Goal: Task Accomplishment & Management: Manage account settings

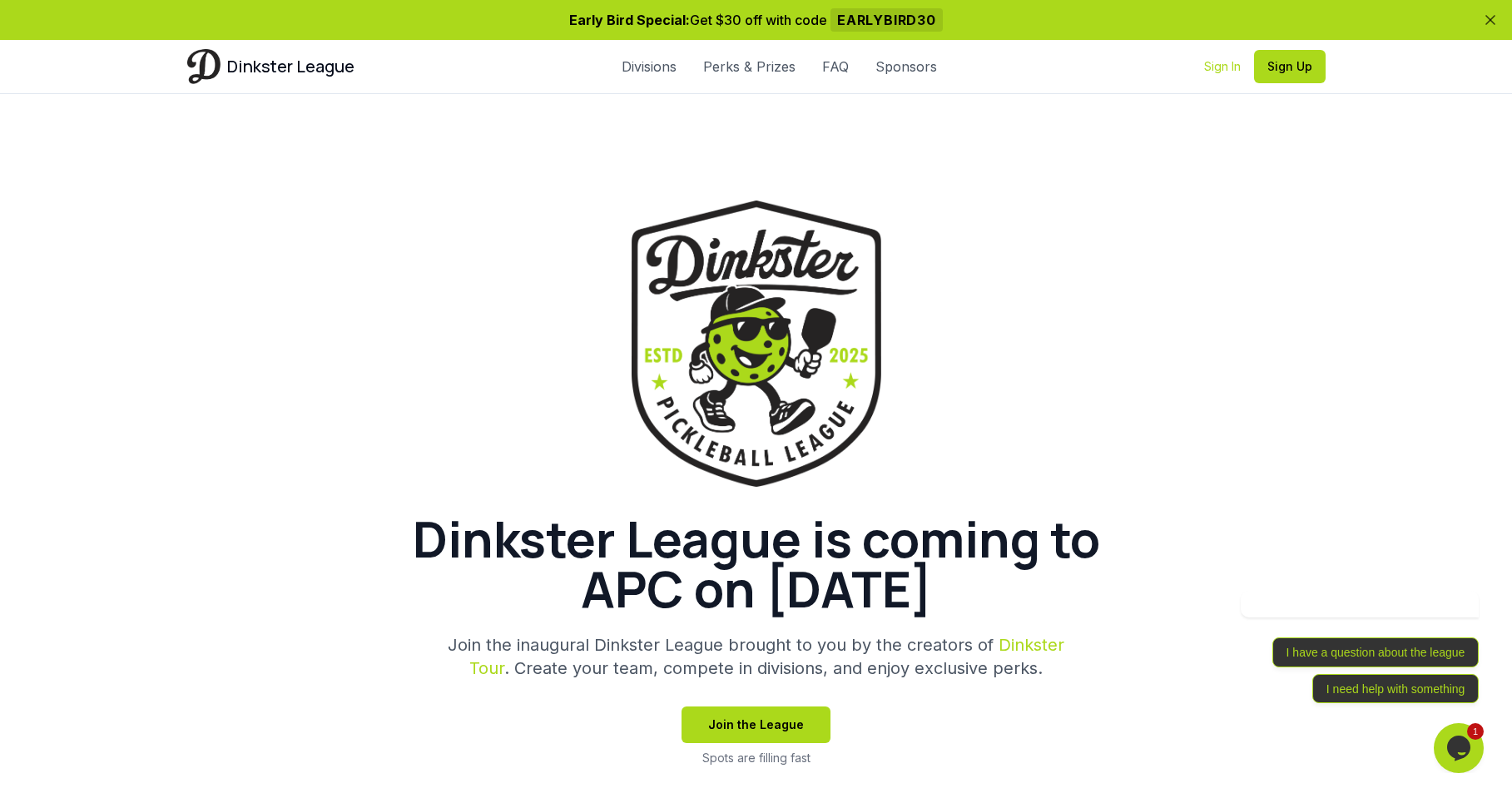
click at [1219, 65] on link "Sign In" at bounding box center [1222, 67] width 37 height 17
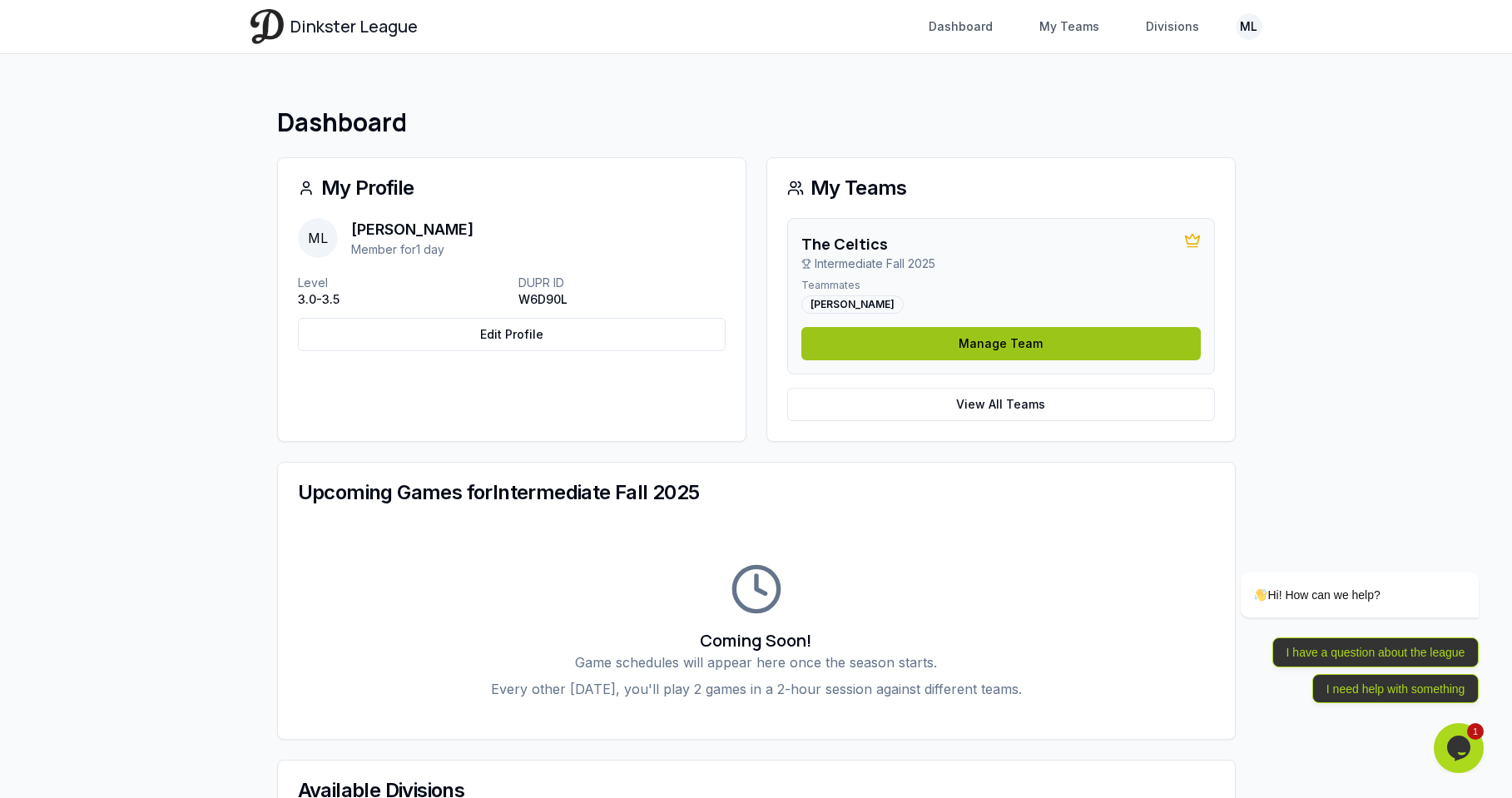
click at [945, 342] on link "Manage Team" at bounding box center [1001, 343] width 399 height 33
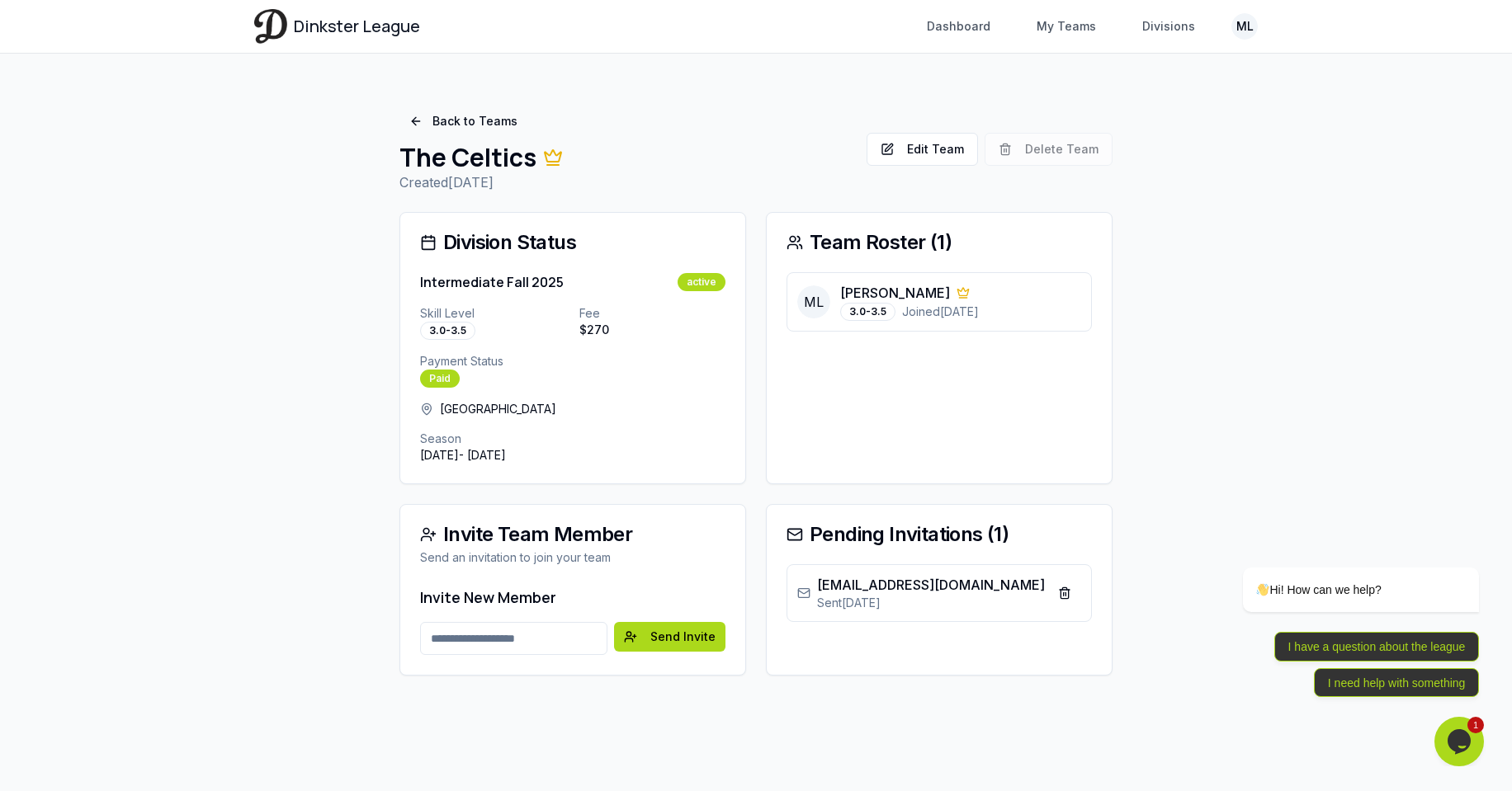
click at [441, 555] on div "Send an invitation to join your team" at bounding box center [573, 558] width 305 height 17
click at [645, 634] on button "Send Invite" at bounding box center [670, 637] width 111 height 29
type input "**********"
click at [695, 639] on button "Send Invite" at bounding box center [670, 637] width 111 height 29
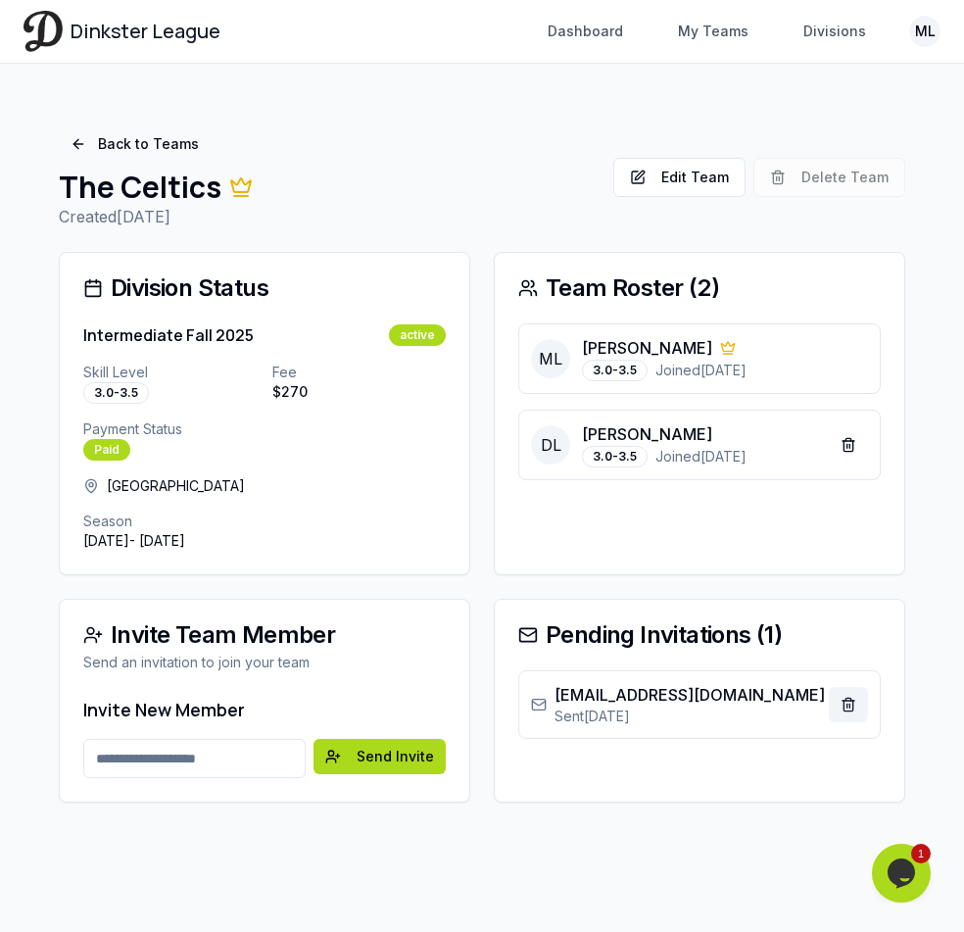
click at [849, 704] on button "Revoke" at bounding box center [848, 704] width 39 height 35
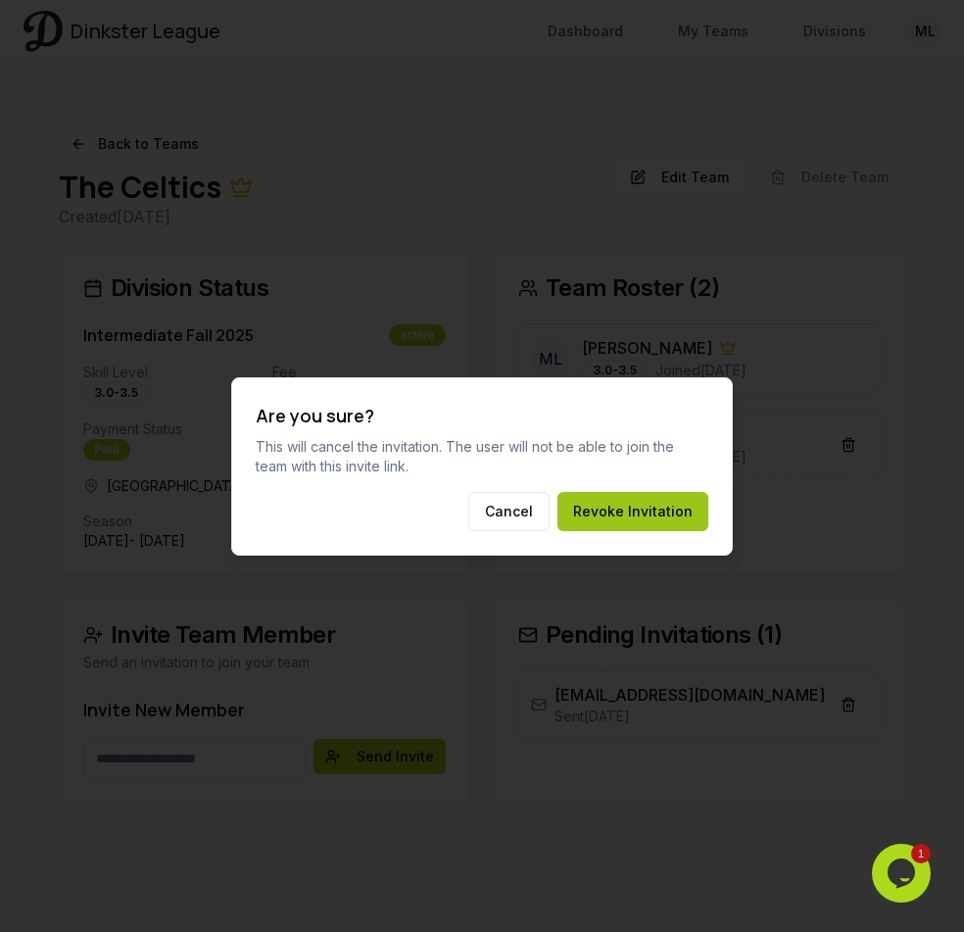
click at [618, 509] on button "Revoke Invitation" at bounding box center [632, 511] width 151 height 39
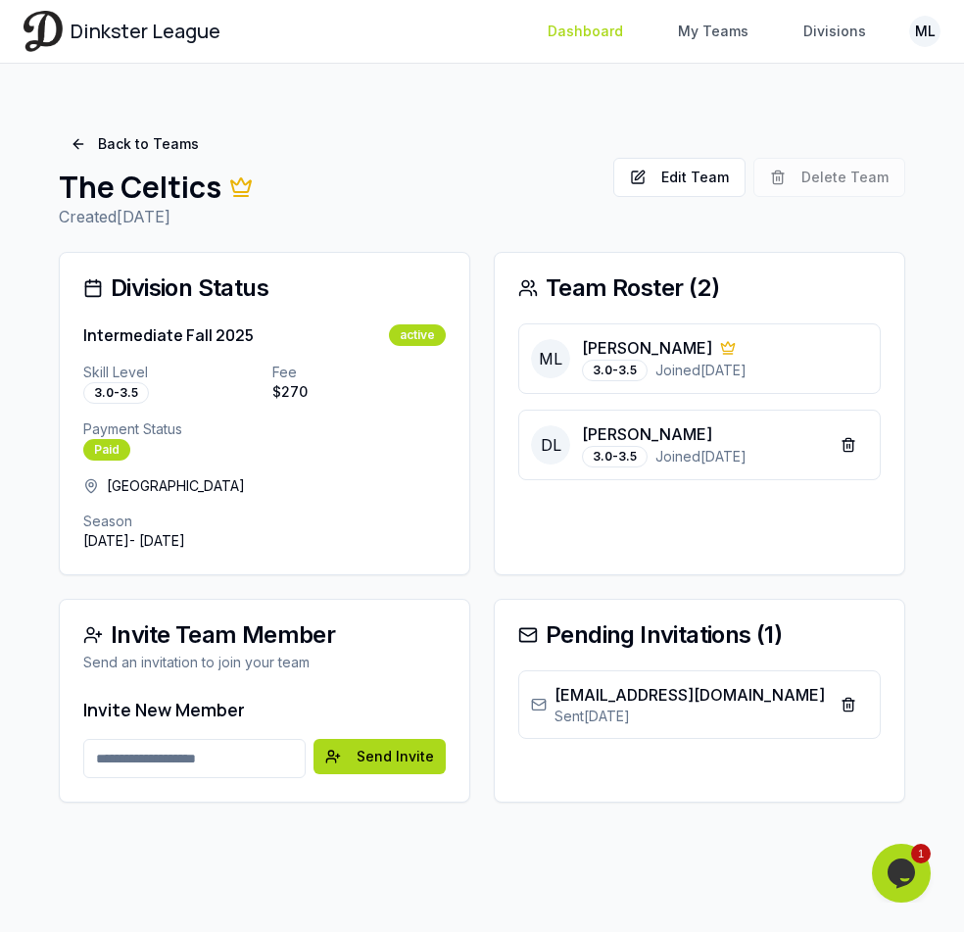
click at [590, 30] on link "Dashboard" at bounding box center [585, 31] width 99 height 35
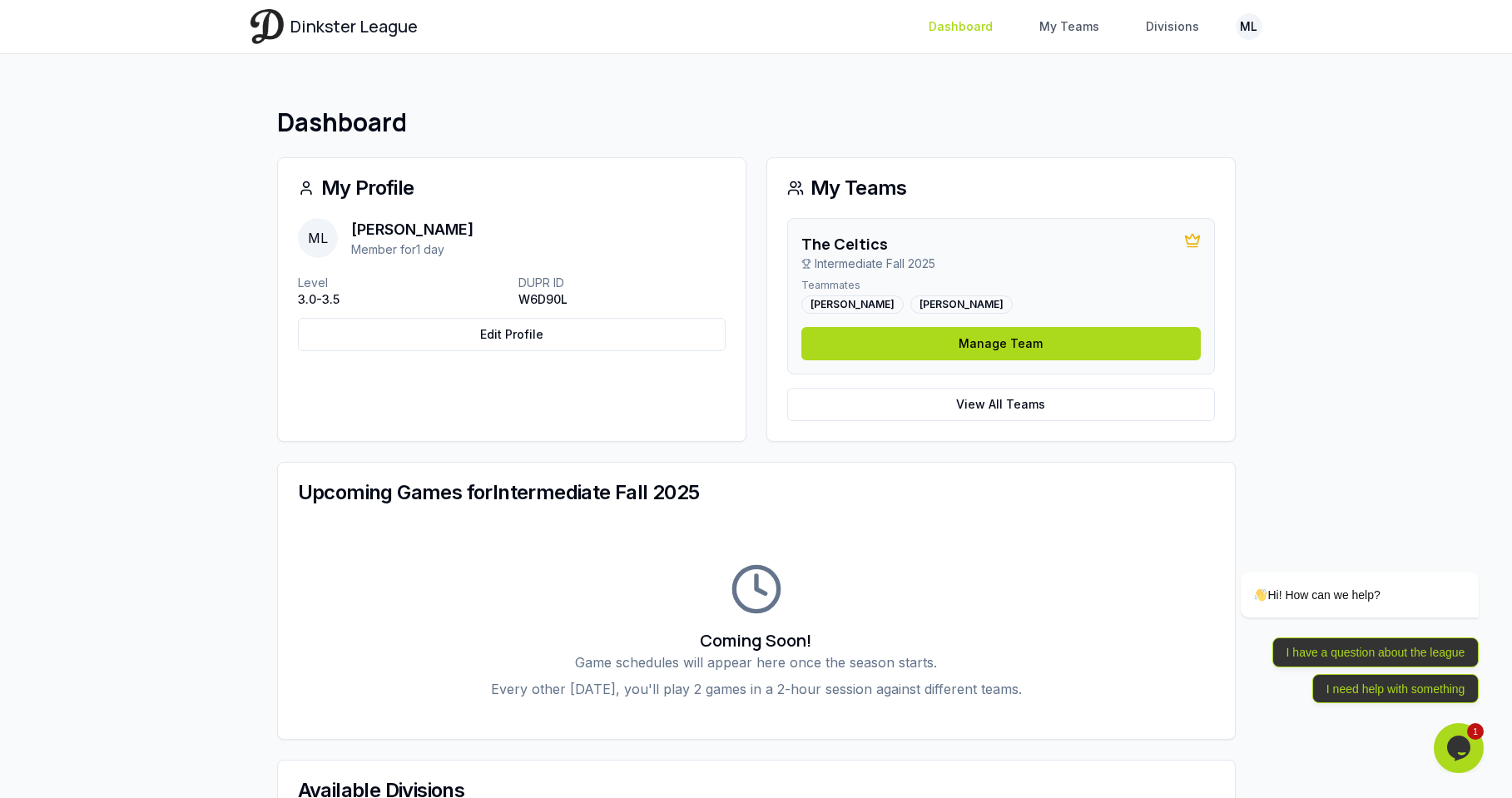
click at [818, 25] on link "Dashboard" at bounding box center [960, 26] width 84 height 30
